Goal: Information Seeking & Learning: Learn about a topic

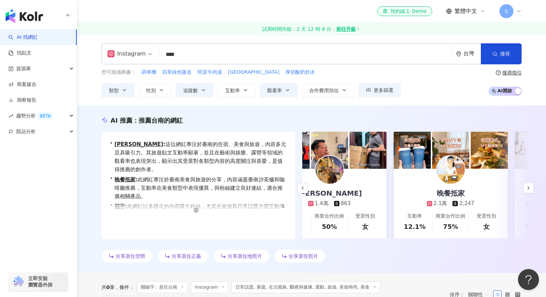
scroll to position [35, 0]
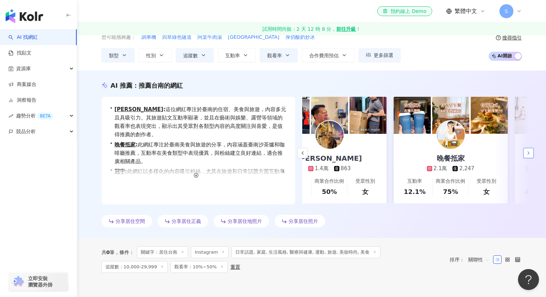
click at [529, 152] on icon "button" at bounding box center [528, 153] width 6 height 6
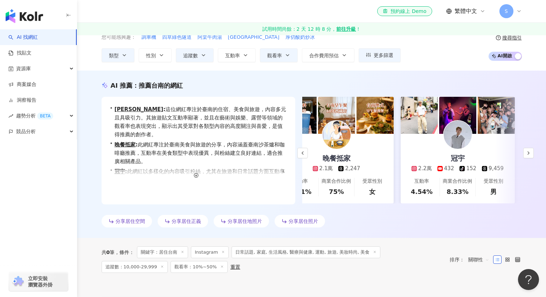
scroll to position [0, 151]
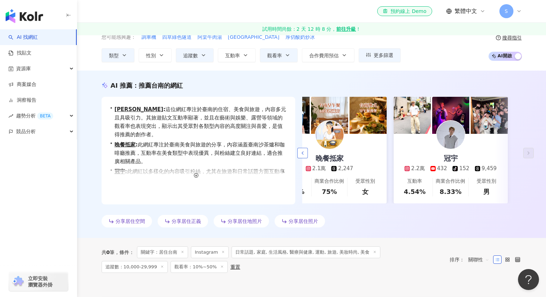
click at [302, 154] on icon "button" at bounding box center [303, 153] width 6 height 6
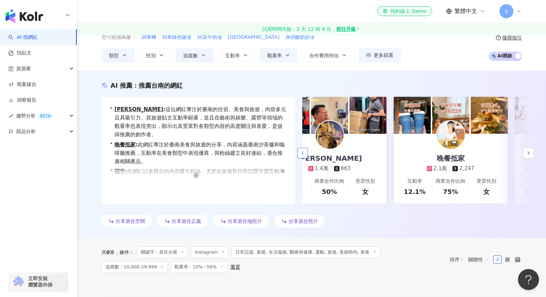
click at [302, 154] on icon "button" at bounding box center [303, 153] width 6 height 6
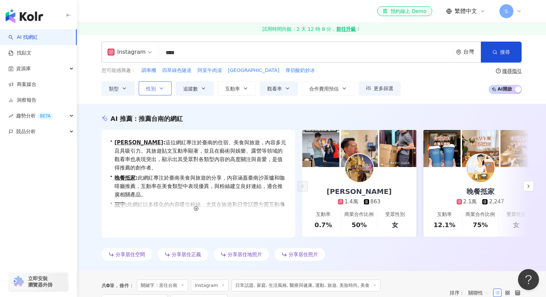
scroll to position [0, 0]
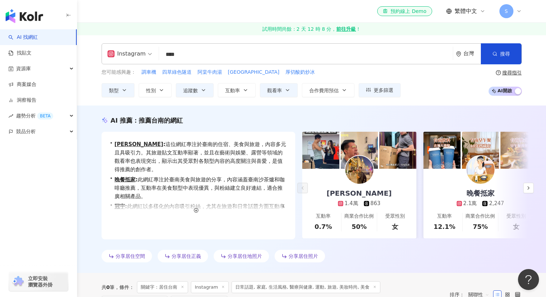
click at [209, 56] on input "****" at bounding box center [306, 54] width 288 height 13
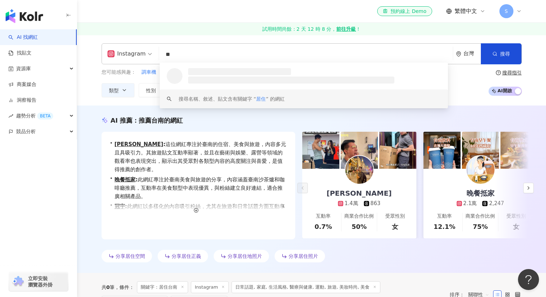
type input "**"
click at [360, 194] on div "[PERSON_NAME]" at bounding box center [359, 194] width 79 height 10
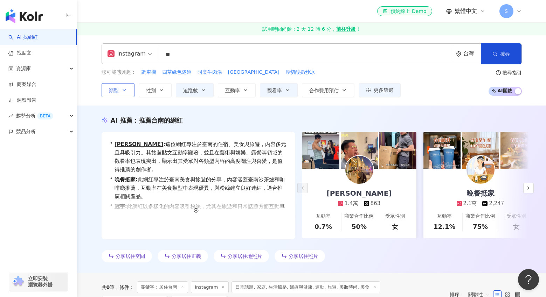
click at [123, 92] on icon "button" at bounding box center [124, 90] width 6 height 6
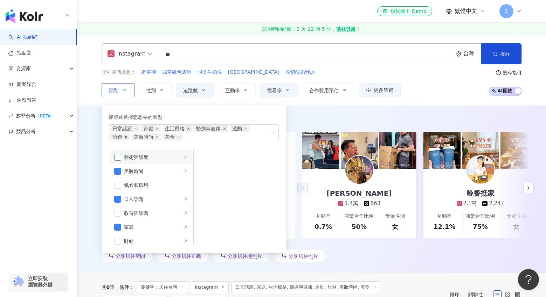
click at [118, 158] on span "button" at bounding box center [117, 157] width 7 height 7
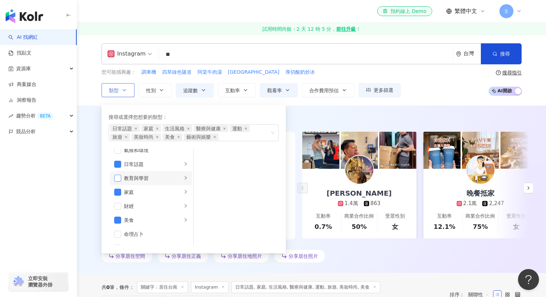
click at [118, 179] on span "button" at bounding box center [117, 178] width 7 height 7
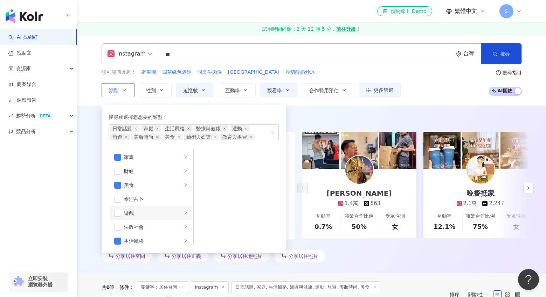
scroll to position [105, 0]
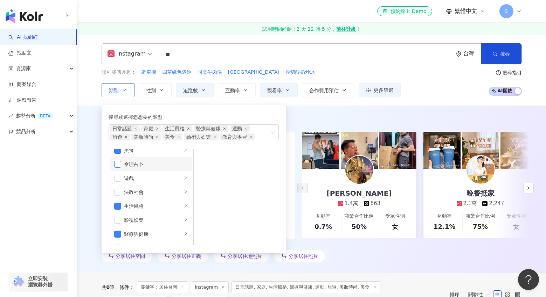
click at [116, 164] on span "button" at bounding box center [117, 164] width 7 height 7
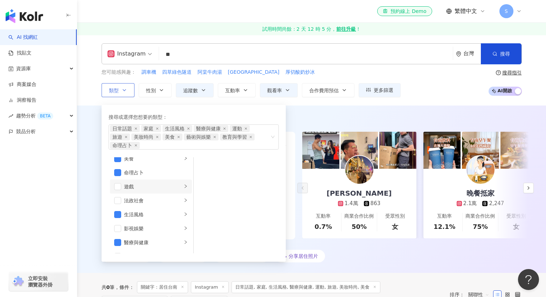
click at [119, 191] on li "遊戲" at bounding box center [151, 187] width 82 height 14
click at [119, 187] on span "button" at bounding box center [117, 186] width 7 height 7
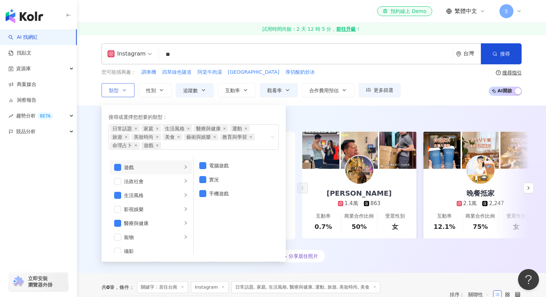
scroll to position [140, 0]
click at [119, 194] on span "button" at bounding box center [117, 193] width 7 height 7
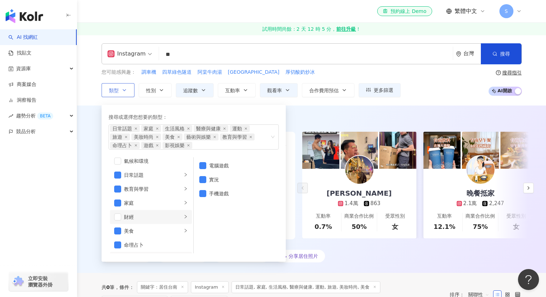
scroll to position [0, 0]
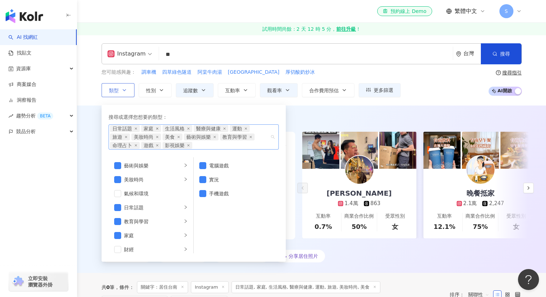
click at [158, 128] on icon "close" at bounding box center [157, 128] width 3 height 3
click at [202, 129] on icon "close" at bounding box center [203, 129] width 2 height 2
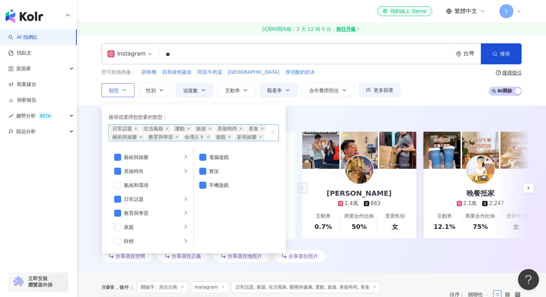
click at [202, 129] on span "旅遊" at bounding box center [201, 128] width 10 height 7
click at [208, 128] on icon "close" at bounding box center [209, 128] width 3 height 3
click at [220, 128] on icon "close" at bounding box center [219, 128] width 3 height 3
click at [210, 129] on icon "close" at bounding box center [209, 128] width 3 height 3
click at [225, 128] on icon "close" at bounding box center [224, 129] width 2 height 2
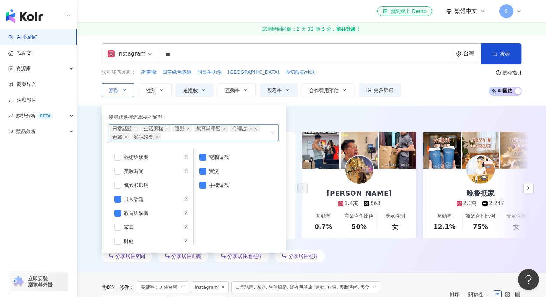
click at [225, 128] on icon "close" at bounding box center [224, 129] width 2 height 2
click at [220, 129] on icon "close" at bounding box center [219, 128] width 3 height 3
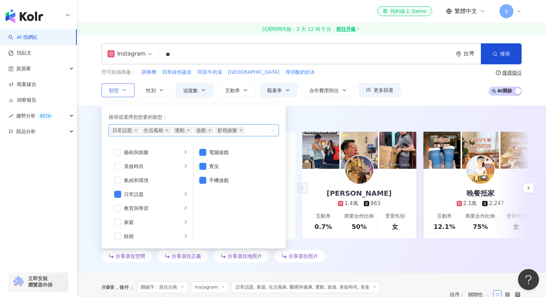
click at [208, 131] on icon "close" at bounding box center [209, 130] width 3 height 3
click at [218, 129] on icon "close" at bounding box center [219, 130] width 3 height 3
click at [189, 131] on icon "close" at bounding box center [188, 130] width 2 height 2
click at [168, 131] on icon "close" at bounding box center [167, 130] width 3 height 3
click at [195, 89] on span "追蹤數" at bounding box center [190, 91] width 15 height 6
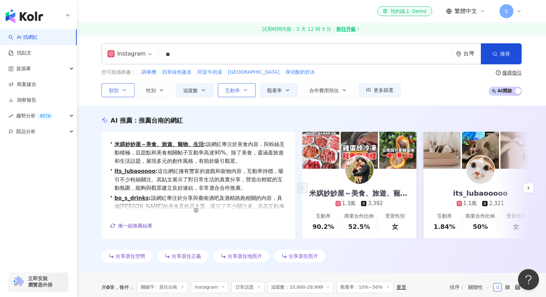
click at [230, 91] on span "互動率" at bounding box center [232, 91] width 15 height 6
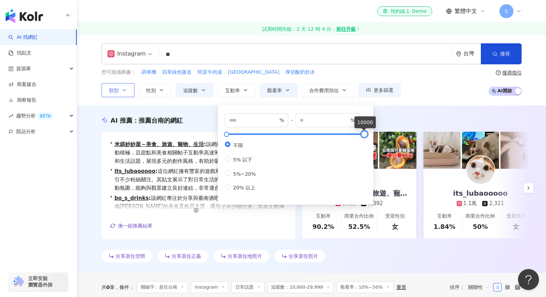
type input "*"
type input "**"
drag, startPoint x: 364, startPoint y: 134, endPoint x: 228, endPoint y: 137, distance: 136.5
click at [228, 136] on div at bounding box center [227, 135] width 4 height 4
type input "*"
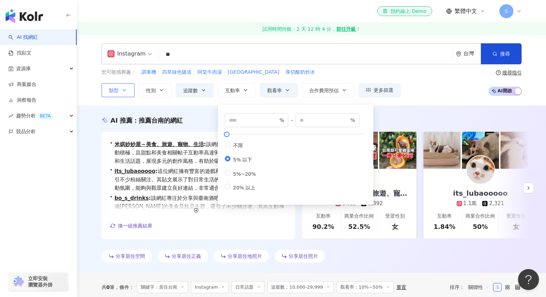
click at [447, 86] on div "您可能感興趣： 調車機 四草綠色隧道 阿棠牛肉湯 台南魚市 厚切酸奶炒冰 類型 性別 追蹤數 互動率 觀看率 合作費用預估 更多篩選 ***** - ****…" at bounding box center [311, 83] width 420 height 29
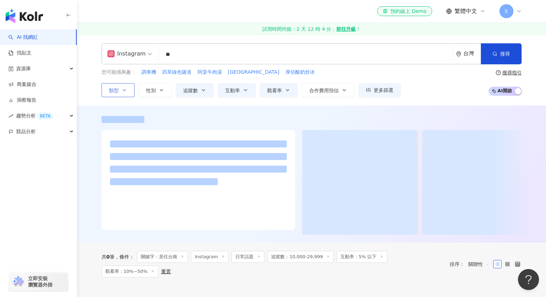
click at [337, 57] on input "**" at bounding box center [306, 54] width 288 height 13
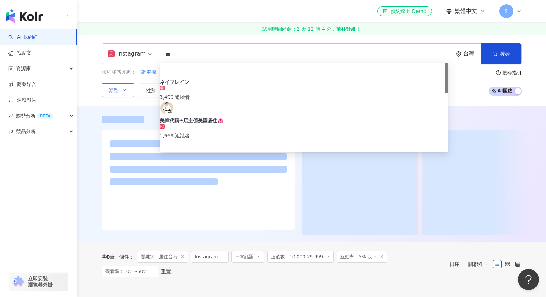
click at [464, 54] on div "台灣" at bounding box center [471, 54] width 17 height 6
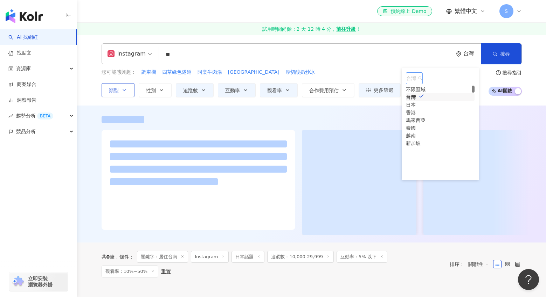
click at [422, 78] on span "台灣" at bounding box center [414, 78] width 16 height 11
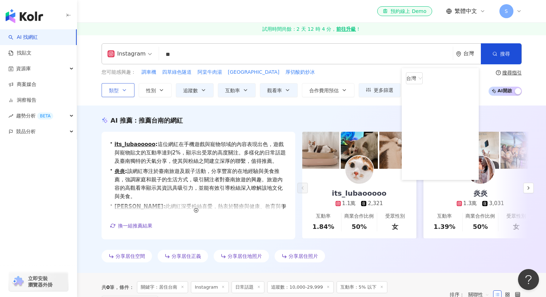
click at [210, 14] on div "el-icon-cs 預約線上 Demo 繁體中文 S" at bounding box center [311, 11] width 420 height 22
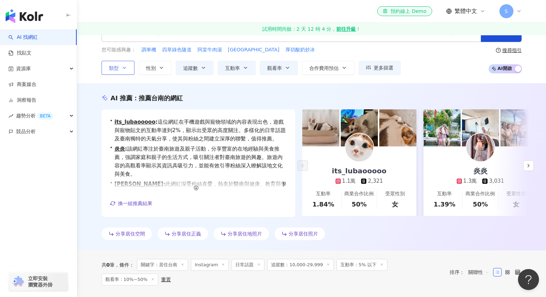
scroll to position [35, 0]
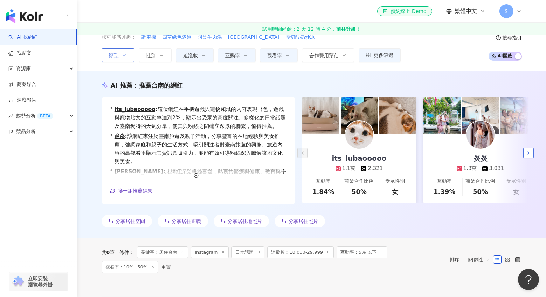
click at [527, 154] on icon "button" at bounding box center [528, 153] width 6 height 6
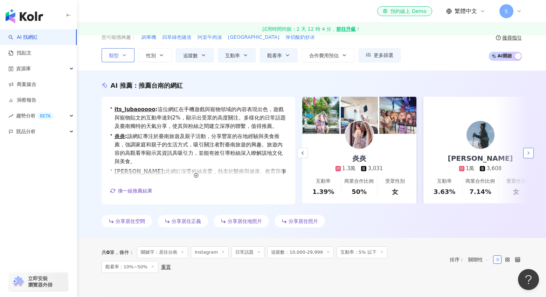
click at [527, 154] on icon "button" at bounding box center [528, 153] width 6 height 6
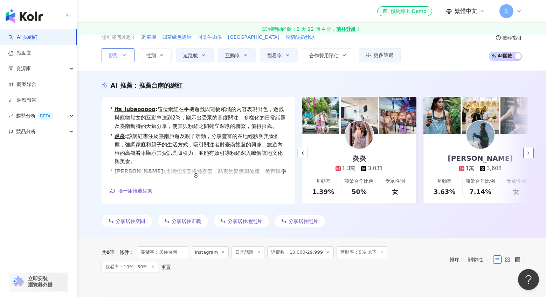
scroll to position [0, 151]
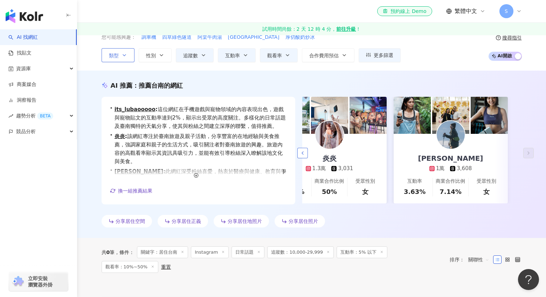
click at [303, 154] on icon "button" at bounding box center [303, 153] width 6 height 6
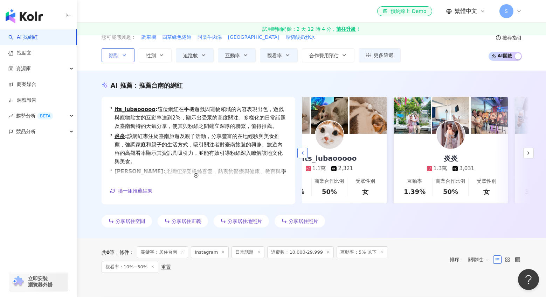
click at [303, 154] on icon "button" at bounding box center [303, 153] width 6 height 6
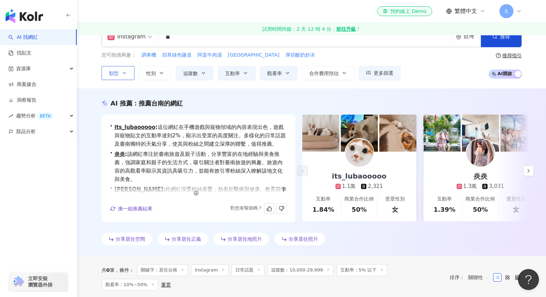
scroll to position [0, 0]
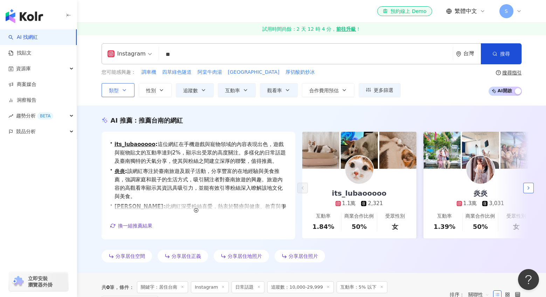
click at [532, 187] on button "button" at bounding box center [528, 188] width 10 height 10
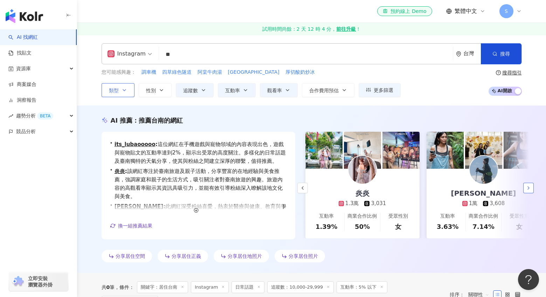
scroll to position [0, 121]
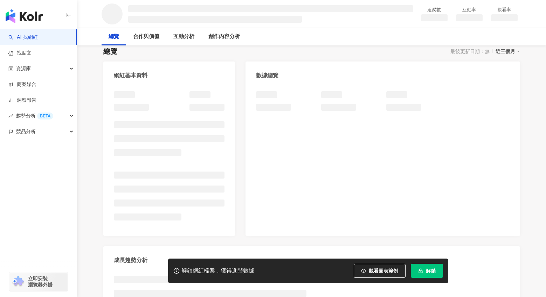
scroll to position [70, 0]
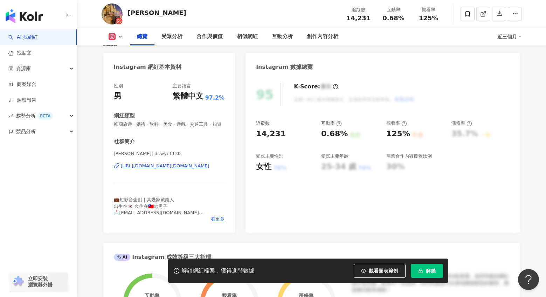
click at [155, 169] on div "[URL][DOMAIN_NAME][DOMAIN_NAME]" at bounding box center [165, 166] width 89 height 6
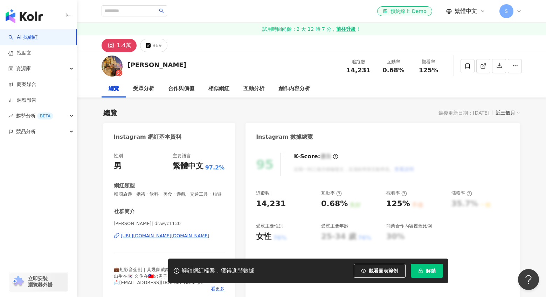
scroll to position [70, 0]
